Goal: Find specific page/section: Find specific page/section

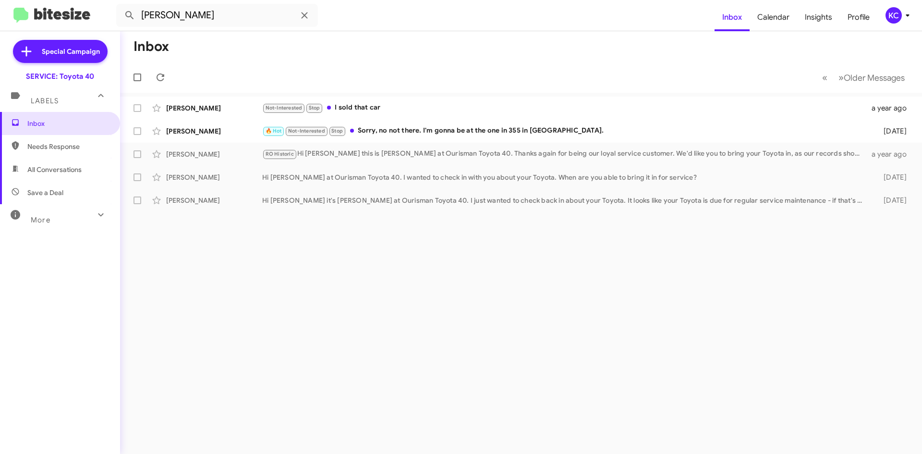
click at [893, 12] on div "KC" at bounding box center [893, 15] width 16 height 16
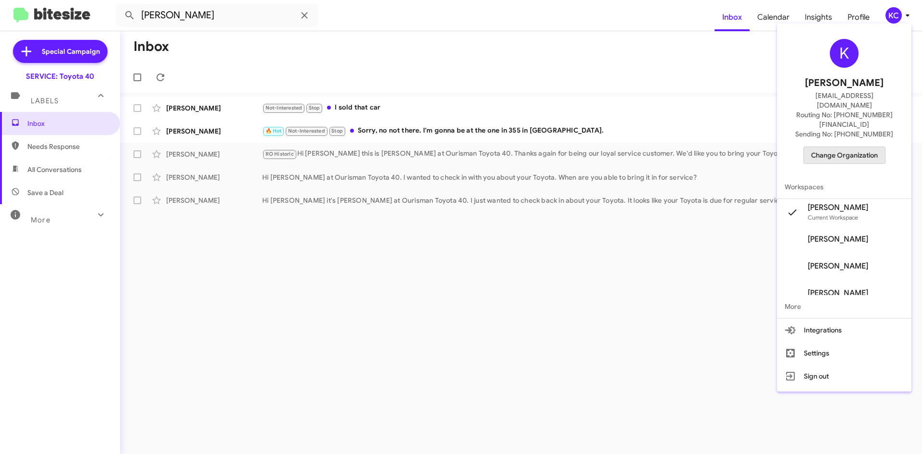
click at [854, 147] on span "Change Organization" at bounding box center [844, 155] width 67 height 16
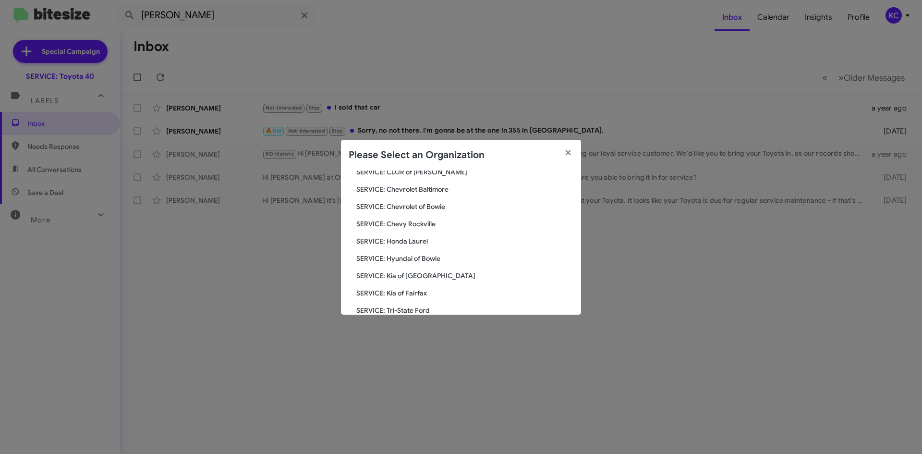
scroll to position [96, 0]
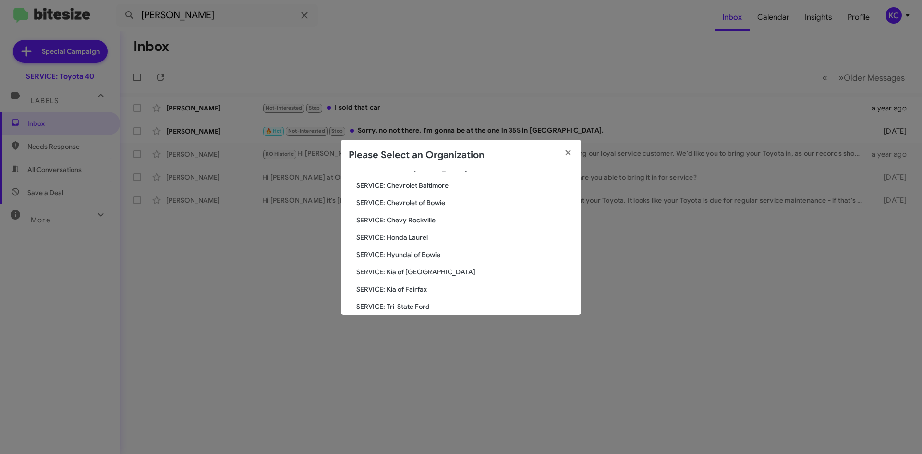
click at [404, 255] on span "SERVICE: Hyundai of Bowie" at bounding box center [464, 255] width 217 height 10
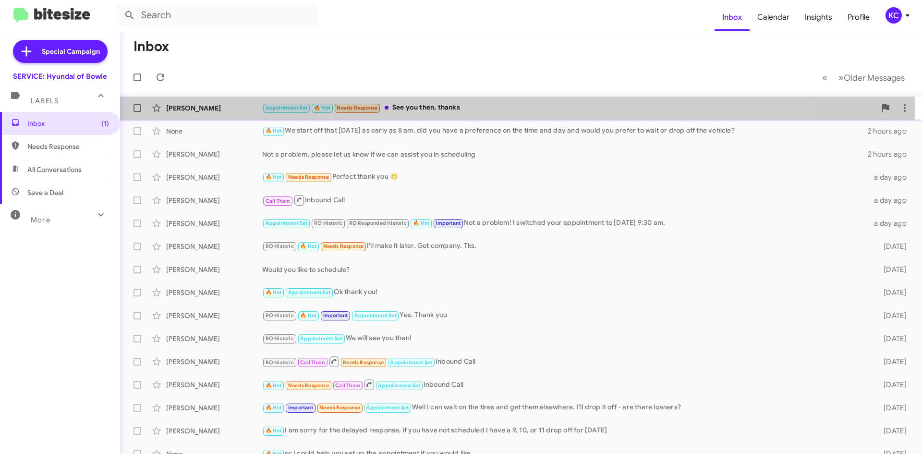
click at [437, 108] on div "Appointment Set 🔥 Hot Needs Response See you then, thanks" at bounding box center [569, 107] width 614 height 11
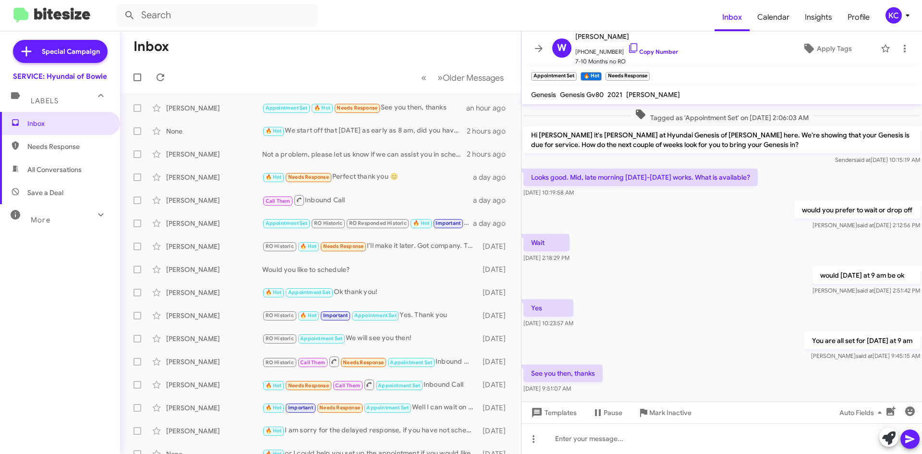
scroll to position [77, 0]
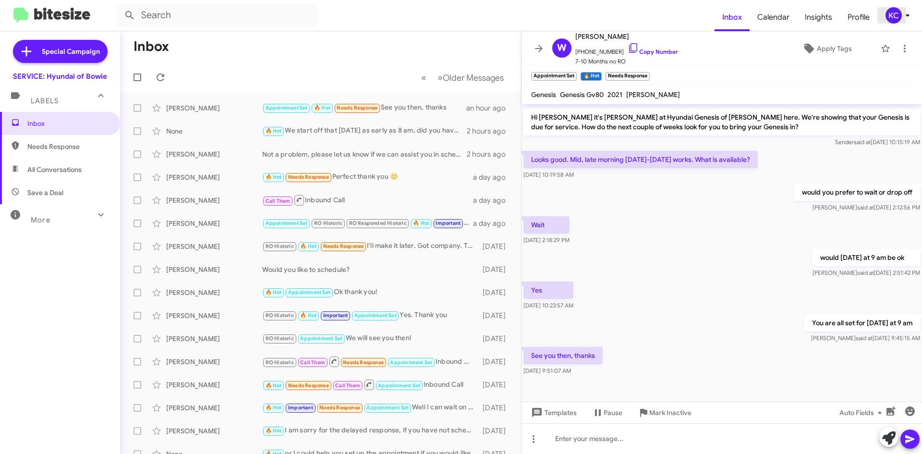
click at [891, 21] on div "KC" at bounding box center [893, 15] width 16 height 16
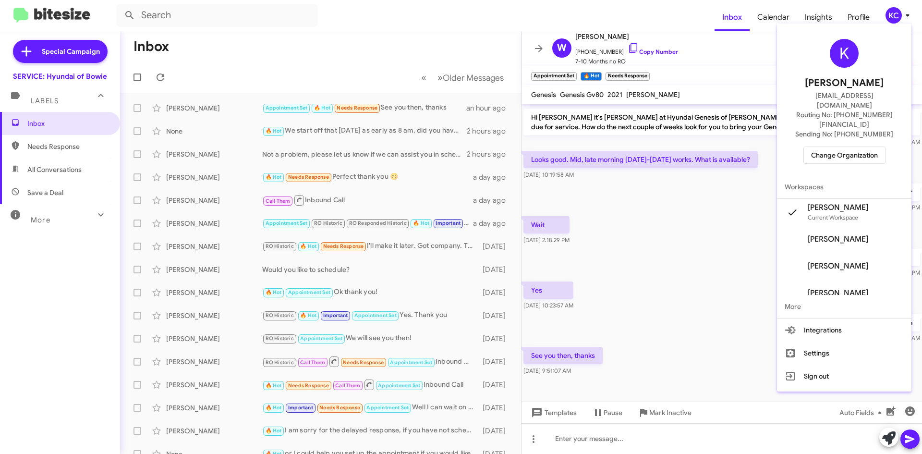
click at [859, 147] on span "Change Organization" at bounding box center [844, 155] width 67 height 16
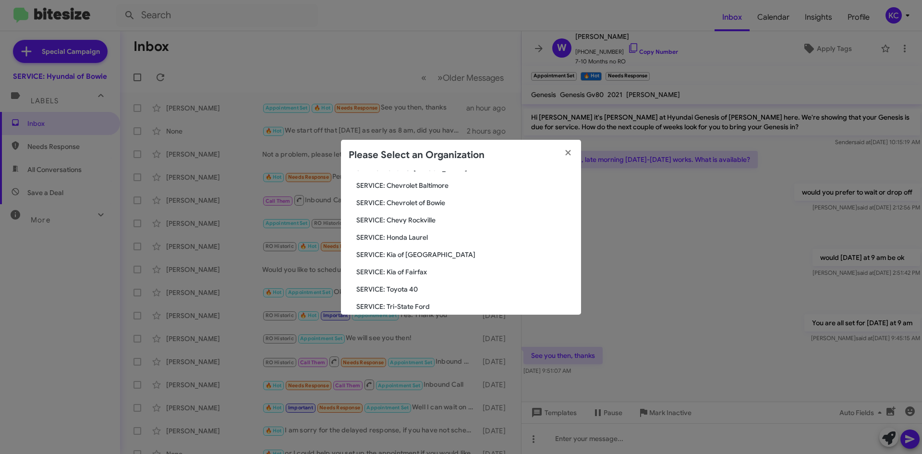
scroll to position [144, 0]
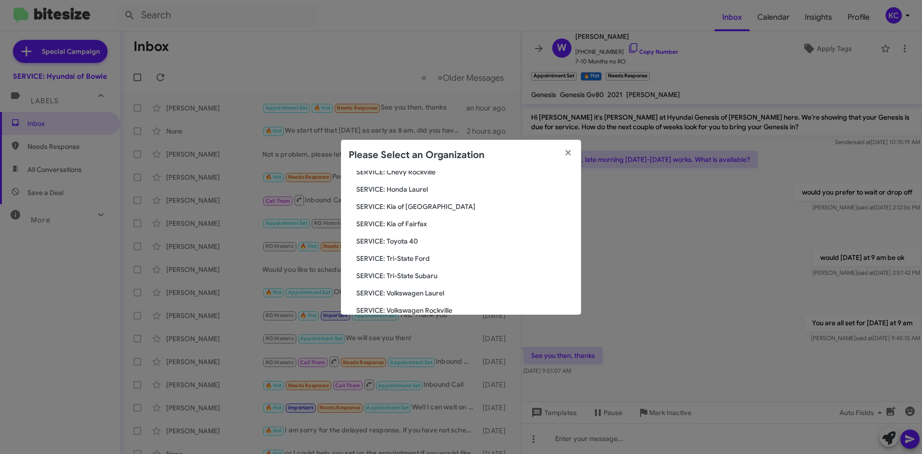
click at [389, 242] on span "SERVICE: Toyota 40" at bounding box center [464, 241] width 217 height 10
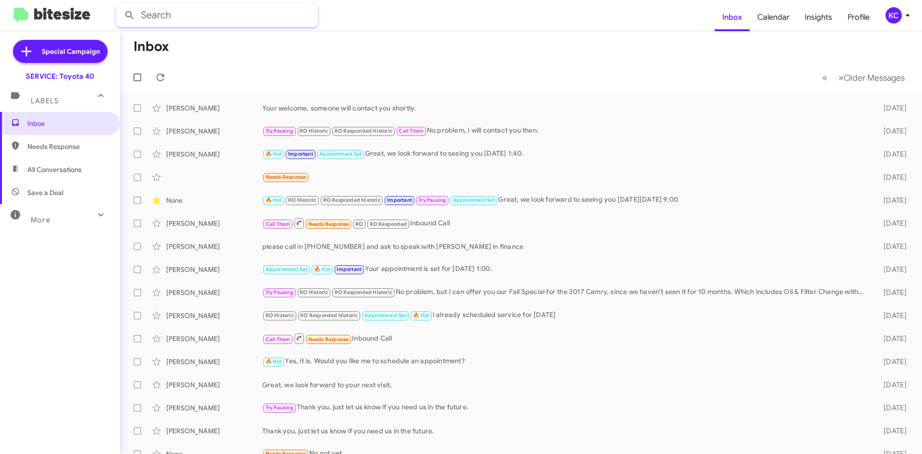
click at [191, 9] on input "text" at bounding box center [217, 15] width 202 height 23
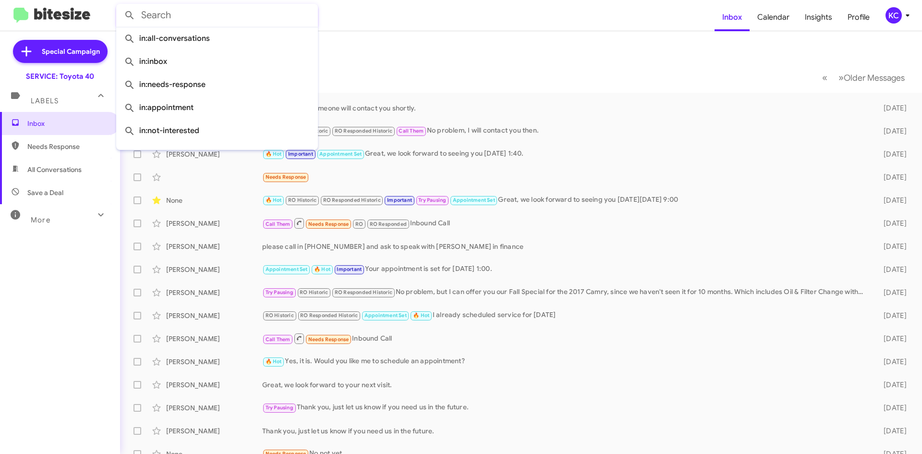
paste input "RYAN WRIGHT"
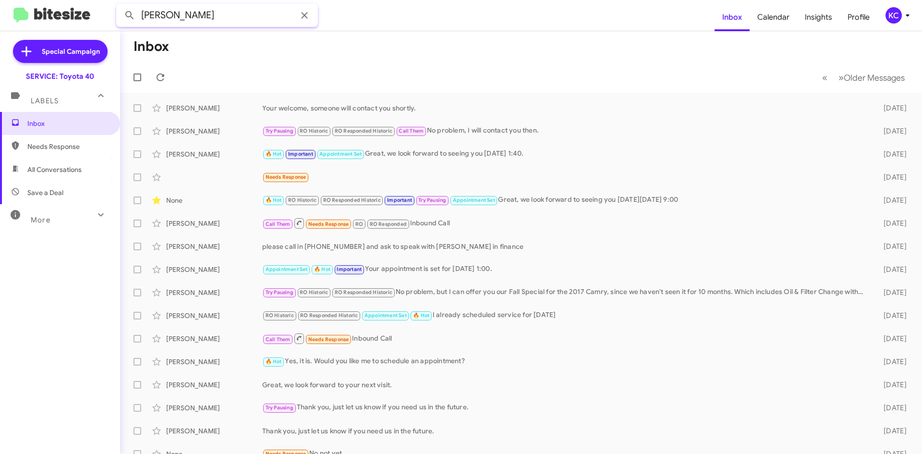
type input "RYAN WRIGHT"
click at [120, 6] on button at bounding box center [129, 15] width 19 height 19
